Goal: Transaction & Acquisition: Book appointment/travel/reservation

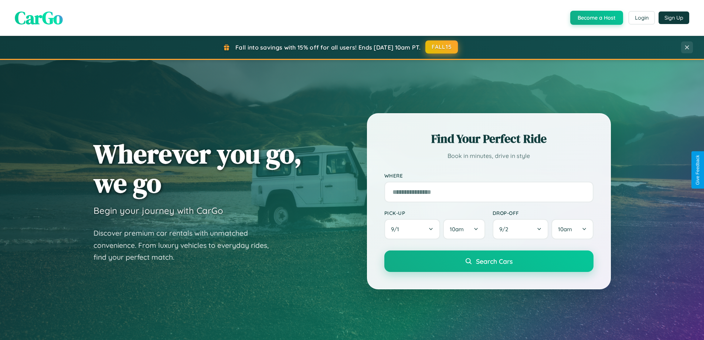
click at [442, 47] on button "FALL15" at bounding box center [441, 46] width 33 height 13
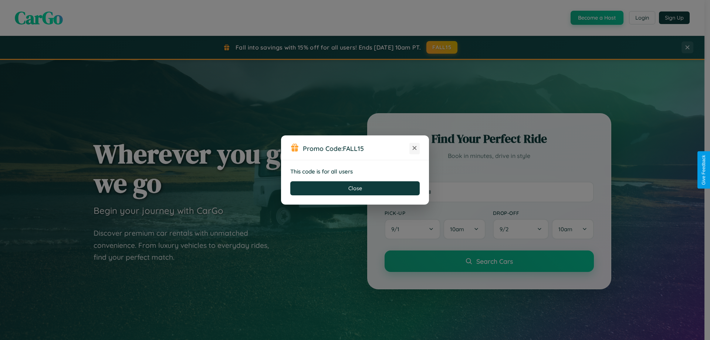
click at [414, 148] on icon at bounding box center [414, 147] width 7 height 7
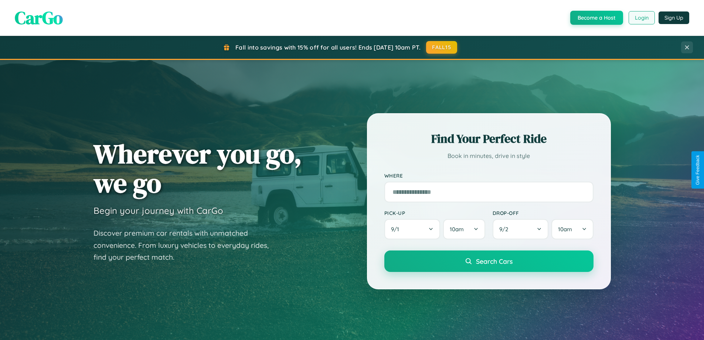
click at [641, 18] on button "Login" at bounding box center [642, 17] width 26 height 13
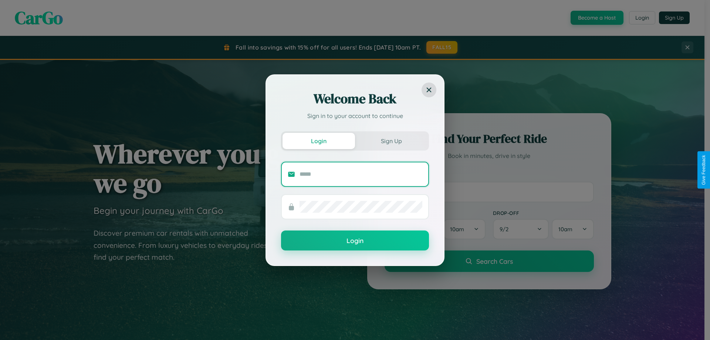
click at [361, 174] on input "text" at bounding box center [360, 174] width 123 height 12
type input "**********"
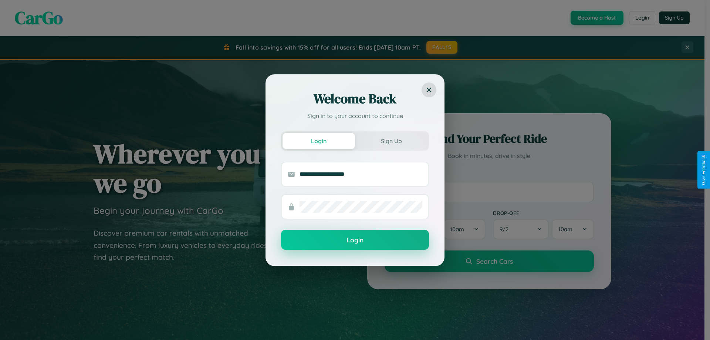
click at [355, 240] on button "Login" at bounding box center [355, 240] width 148 height 20
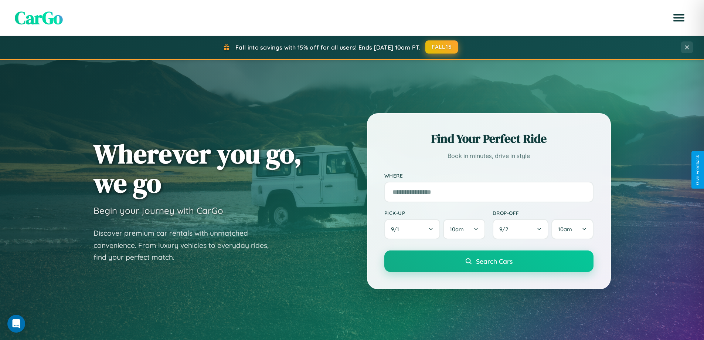
click at [442, 47] on button "FALL15" at bounding box center [441, 46] width 33 height 13
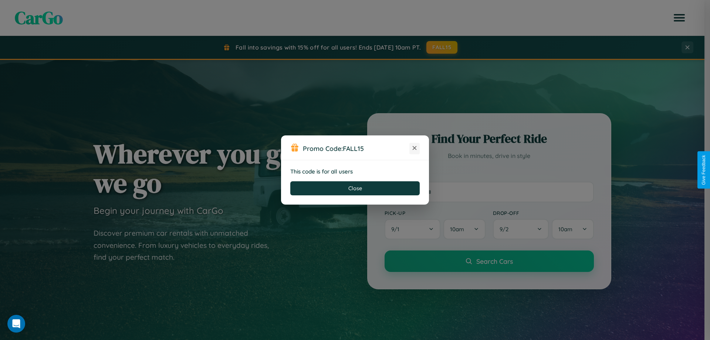
click at [414, 148] on icon at bounding box center [414, 147] width 7 height 7
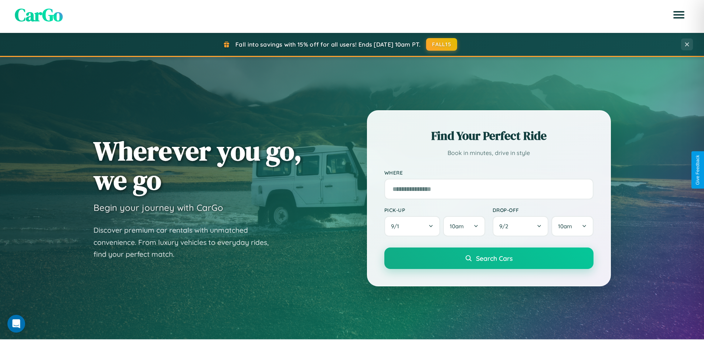
scroll to position [319, 0]
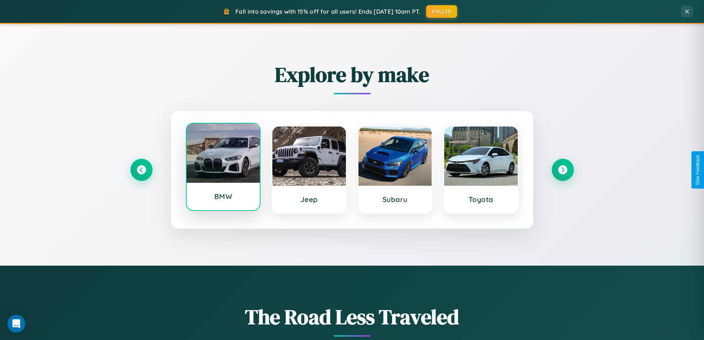
click at [223, 167] on div at bounding box center [224, 152] width 74 height 59
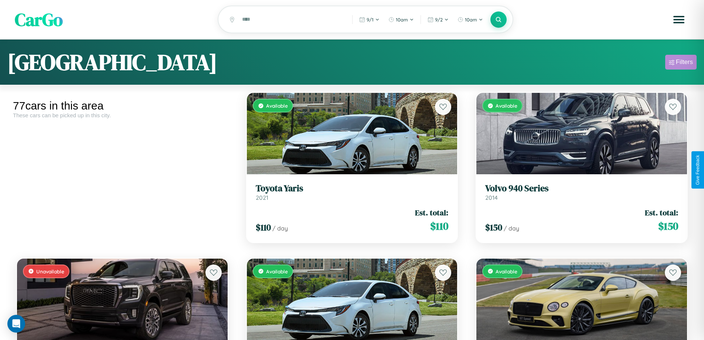
click at [681, 63] on div "Filters" at bounding box center [684, 61] width 17 height 7
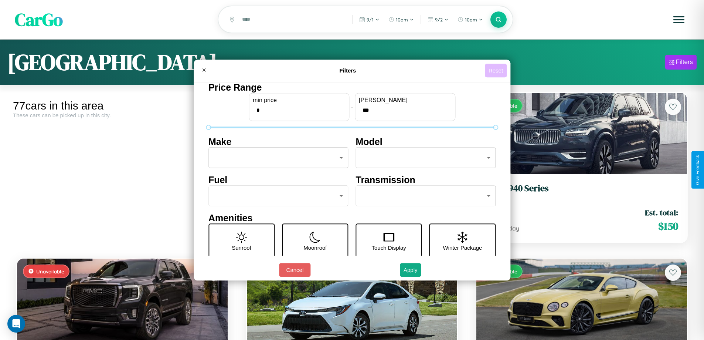
click at [497, 70] on button "Reset" at bounding box center [496, 71] width 22 height 14
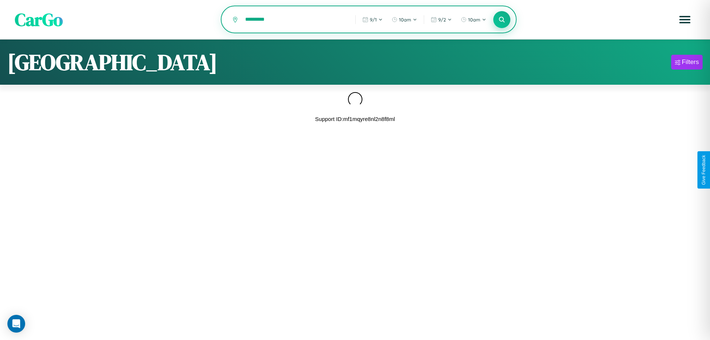
type input "*********"
click at [502, 20] on icon at bounding box center [501, 19] width 7 height 7
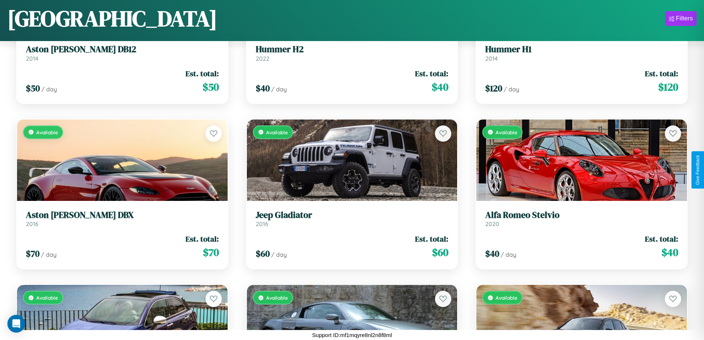
scroll to position [3083, 0]
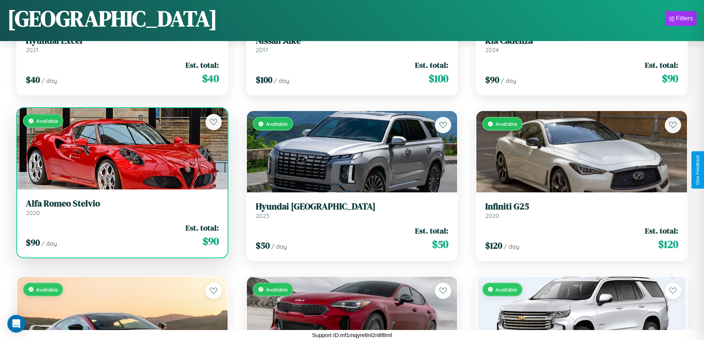
click at [121, 207] on h3 "Alfa Romeo Stelvio" at bounding box center [122, 203] width 193 height 11
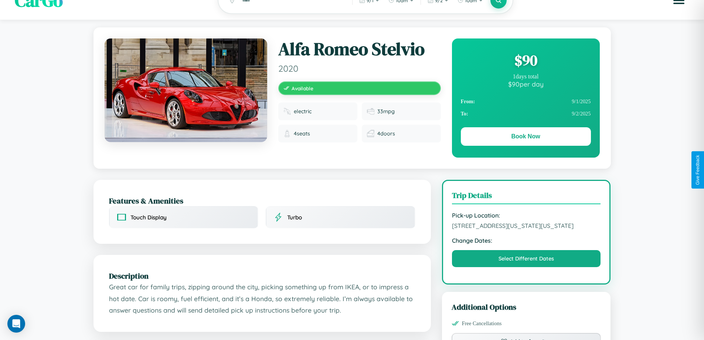
scroll to position [80, 0]
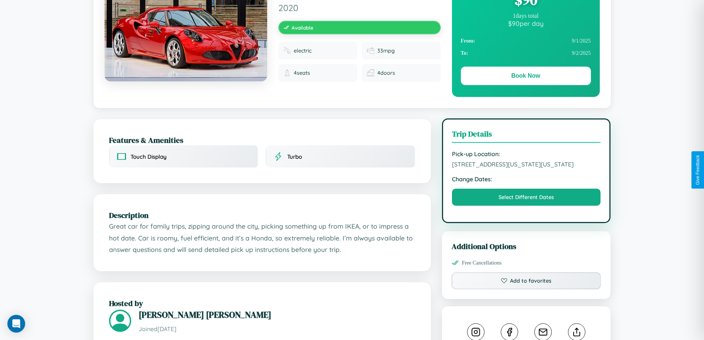
click at [526, 168] on span "2335 Washington Street San Diego California 33087 United States" at bounding box center [526, 163] width 149 height 7
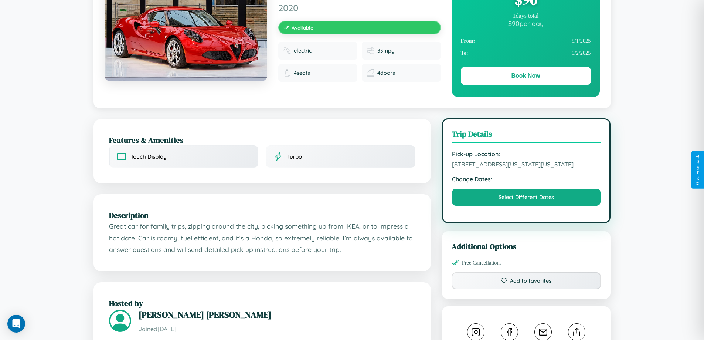
click at [526, 168] on span "2335 Washington Street San Diego California 33087 United States" at bounding box center [526, 163] width 149 height 7
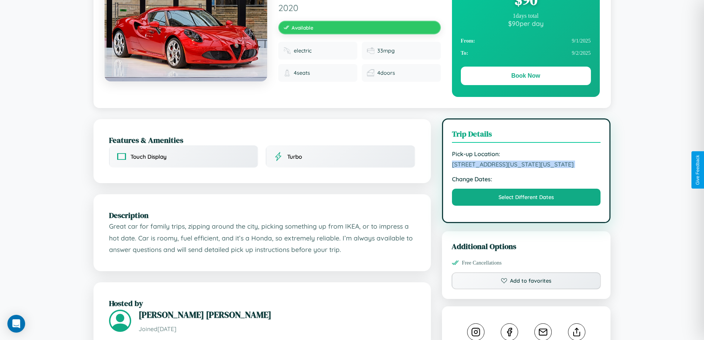
click at [526, 168] on span "2335 Washington Street San Diego California 33087 United States" at bounding box center [526, 163] width 149 height 7
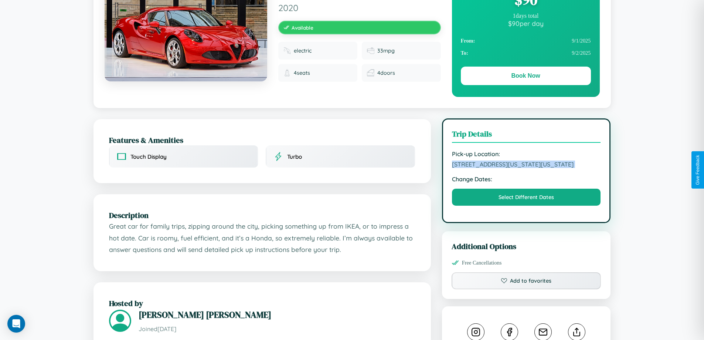
click at [526, 168] on span "2335 Washington Street San Diego California 33087 United States" at bounding box center [526, 163] width 149 height 7
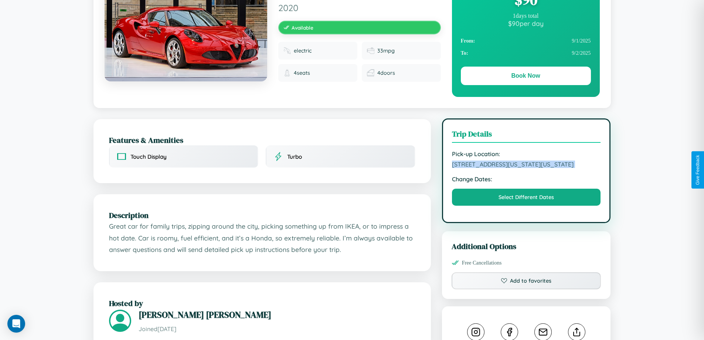
click at [526, 168] on span "2335 Washington Street San Diego California 33087 United States" at bounding box center [526, 163] width 149 height 7
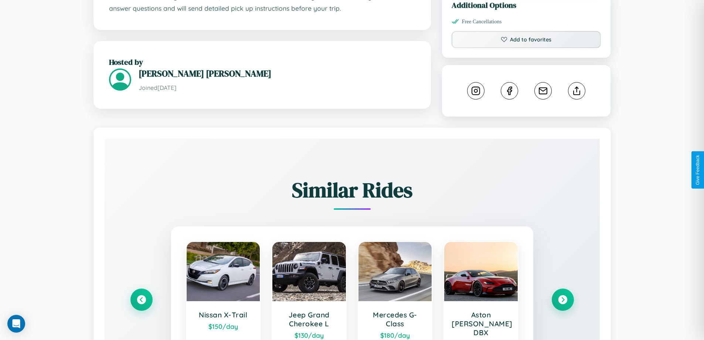
scroll to position [419, 0]
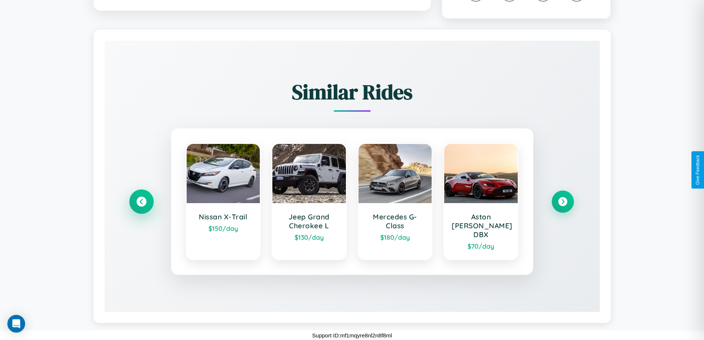
click at [141, 206] on icon at bounding box center [141, 202] width 10 height 10
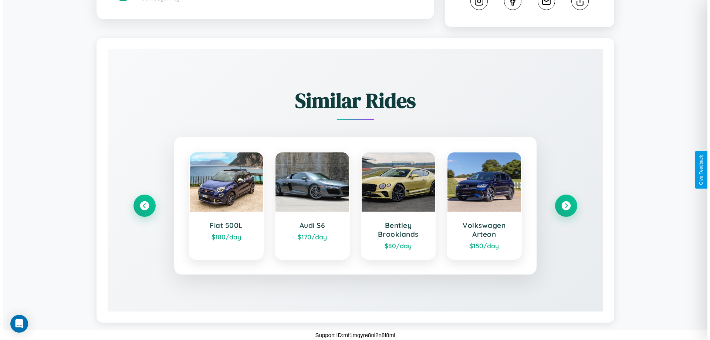
scroll to position [0, 0]
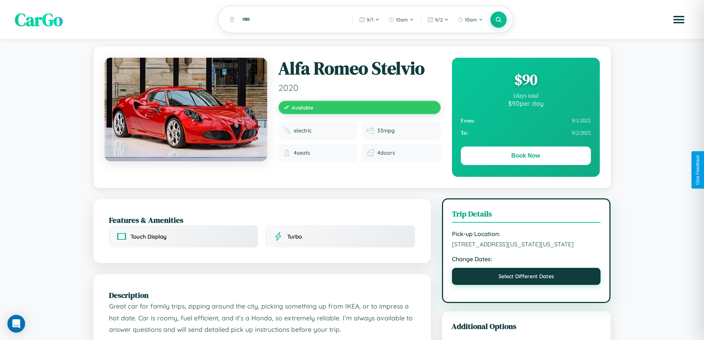
click at [526, 285] on button "Select Different Dates" at bounding box center [526, 276] width 149 height 17
select select "*"
select select "****"
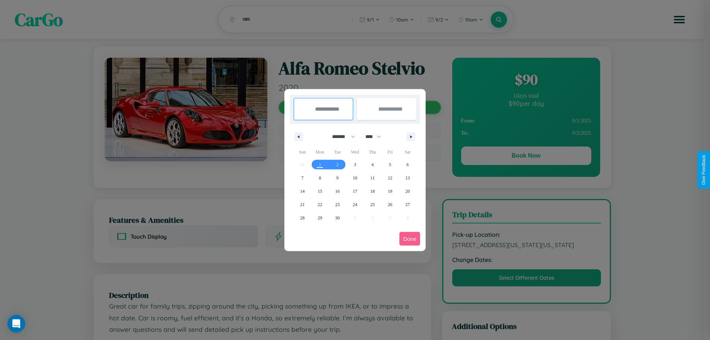
drag, startPoint x: 340, startPoint y: 136, endPoint x: 355, endPoint y: 148, distance: 18.9
click at [340, 136] on select "******* ******** ***** ***** *** **** **** ****** ********* ******* ******** **…" at bounding box center [341, 136] width 31 height 12
select select "*"
drag, startPoint x: 376, startPoint y: 136, endPoint x: 355, endPoint y: 148, distance: 24.5
click at [376, 136] on select "**** **** **** **** **** **** **** **** **** **** **** **** **** **** **** ****…" at bounding box center [372, 136] width 22 height 12
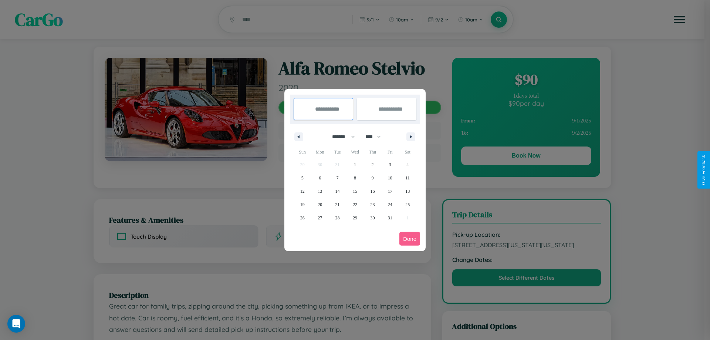
select select "****"
click at [354, 217] on span "28" at bounding box center [355, 217] width 4 height 13
type input "**********"
click at [411, 136] on icon "button" at bounding box center [412, 136] width 4 height 3
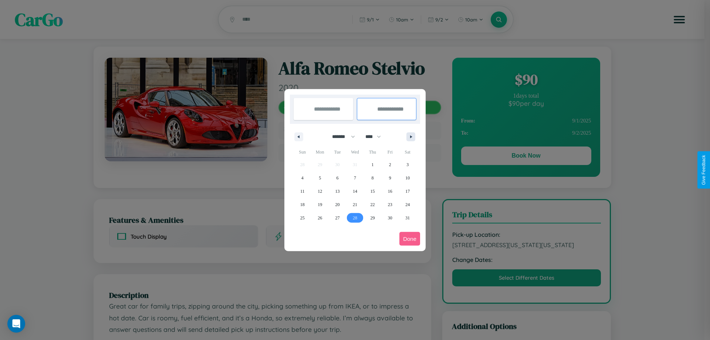
select select "*"
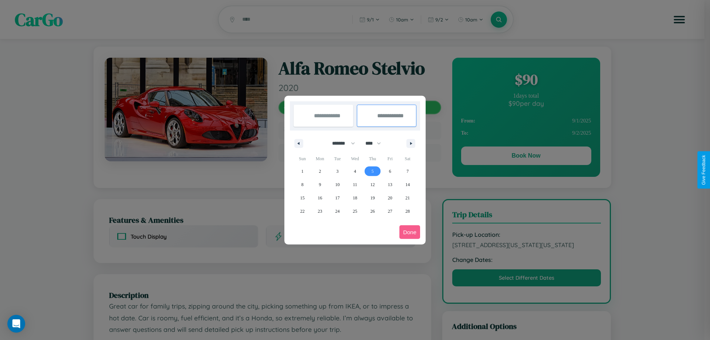
click at [372, 171] on span "5" at bounding box center [372, 170] width 2 height 13
type input "**********"
select select "*"
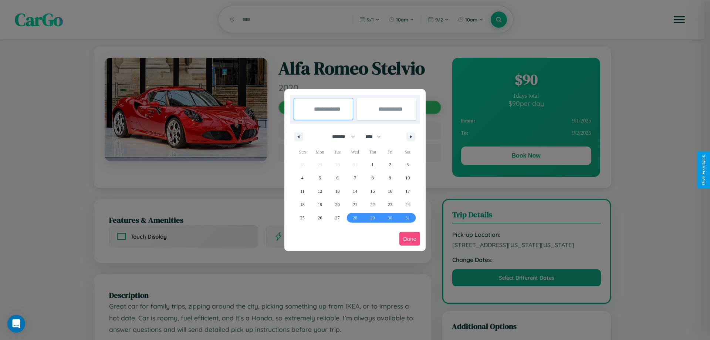
click at [410, 238] on button "Done" at bounding box center [409, 239] width 21 height 14
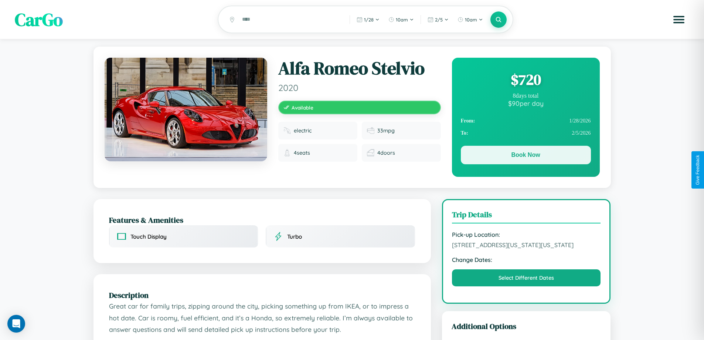
click at [526, 156] on button "Book Now" at bounding box center [526, 155] width 130 height 18
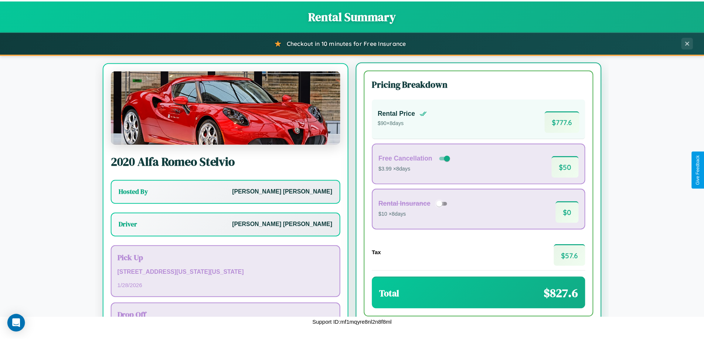
scroll to position [34, 0]
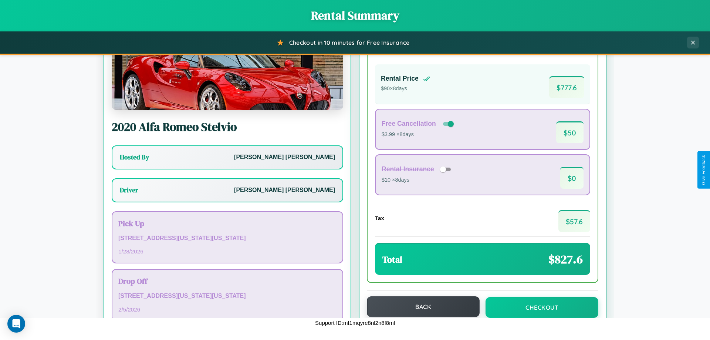
click at [420, 306] on button "Back" at bounding box center [423, 306] width 113 height 21
